Goal: Navigation & Orientation: Find specific page/section

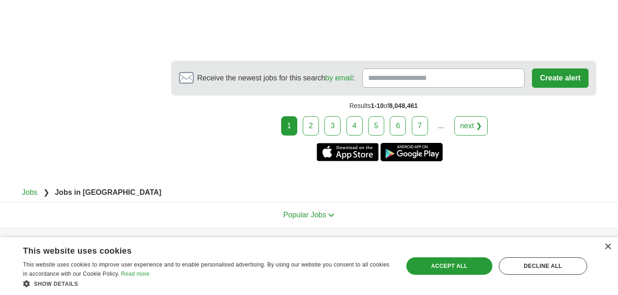
scroll to position [1785, 0]
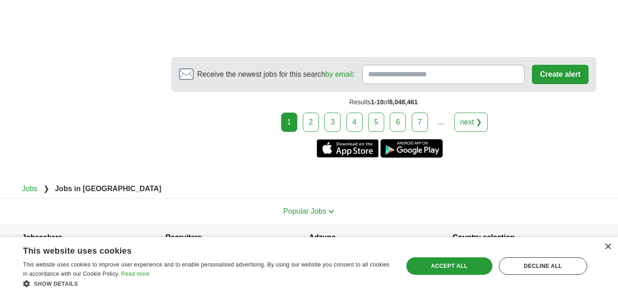
click at [318, 113] on link "2" at bounding box center [311, 122] width 16 height 19
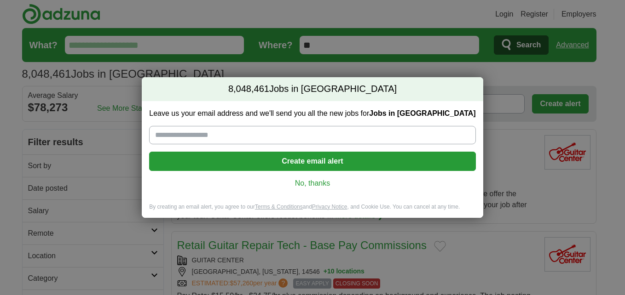
click at [314, 184] on link "No, thanks" at bounding box center [312, 184] width 312 height 10
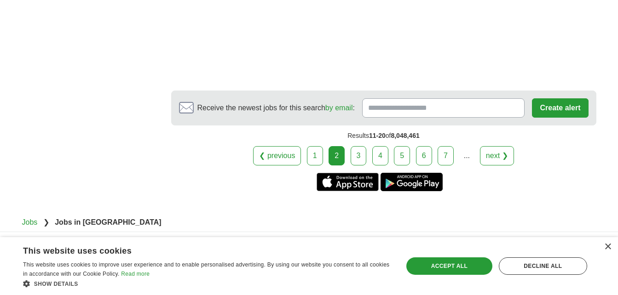
scroll to position [1749, 0]
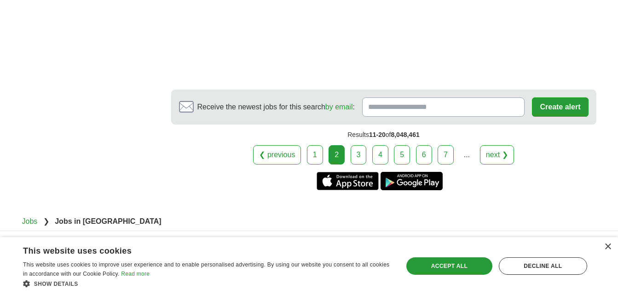
click at [361, 155] on link "3" at bounding box center [359, 154] width 16 height 19
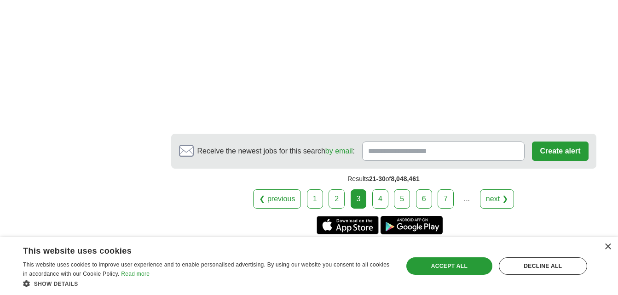
scroll to position [1657, 0]
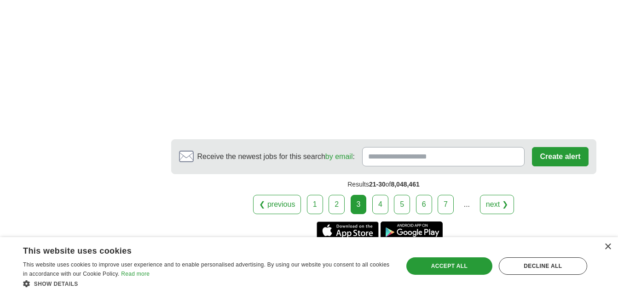
click at [384, 197] on link "4" at bounding box center [380, 204] width 16 height 19
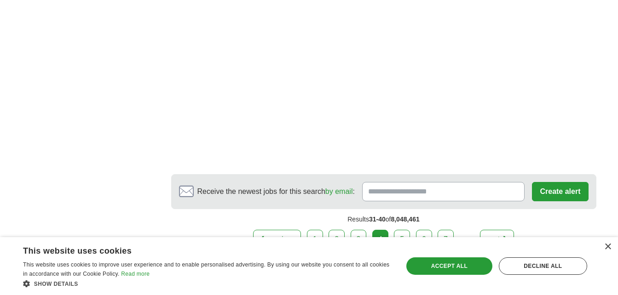
scroll to position [1769, 0]
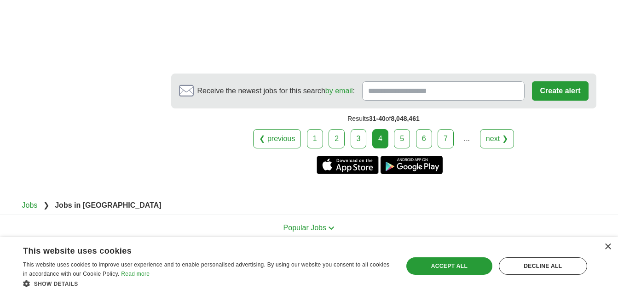
click at [402, 129] on link "5" at bounding box center [402, 138] width 16 height 19
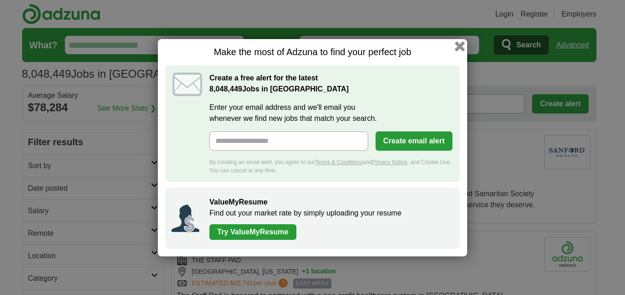
click at [461, 45] on button "button" at bounding box center [460, 46] width 10 height 10
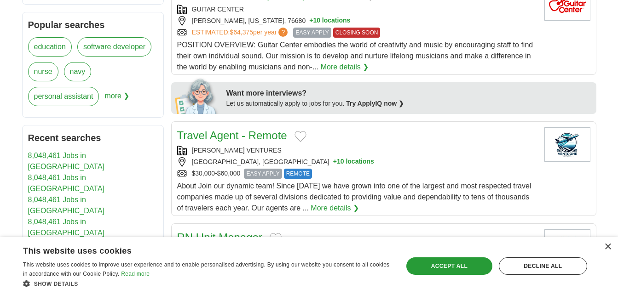
scroll to position [414, 0]
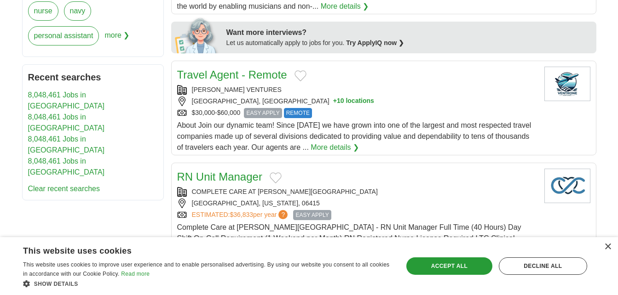
click at [335, 148] on link "More details ❯" at bounding box center [335, 147] width 48 height 11
click at [184, 88] on div "[PERSON_NAME] VENTURES" at bounding box center [357, 90] width 360 height 10
